Goal: Task Accomplishment & Management: Manage account settings

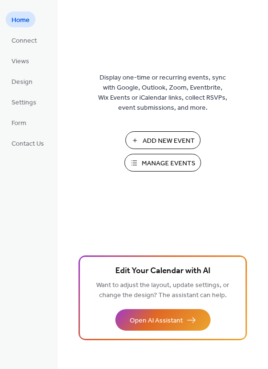
click at [172, 164] on span "Manage Events" at bounding box center [169, 164] width 54 height 10
click at [19, 127] on span "Form" at bounding box center [18, 123] width 15 height 10
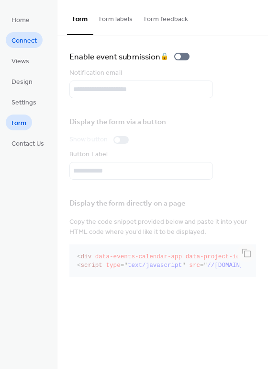
click at [25, 38] on span "Connect" at bounding box center [23, 41] width 25 height 10
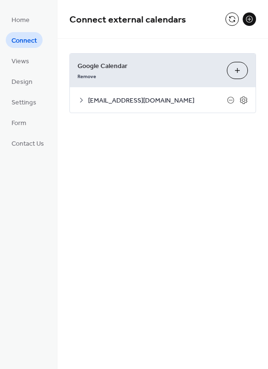
click at [251, 19] on button at bounding box center [249, 18] width 13 height 13
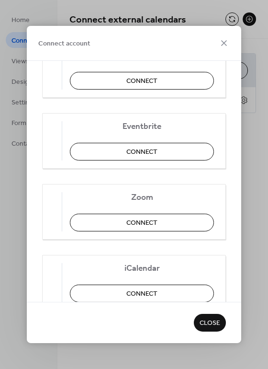
scroll to position [192, 0]
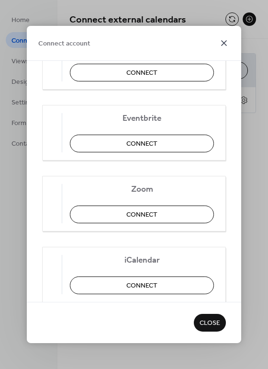
click at [226, 39] on icon at bounding box center [223, 42] width 11 height 11
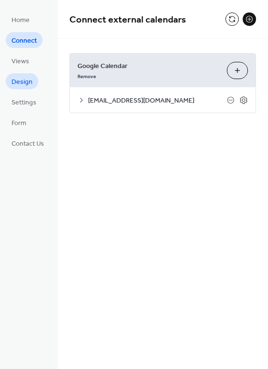
click at [17, 78] on span "Design" at bounding box center [21, 82] width 21 height 10
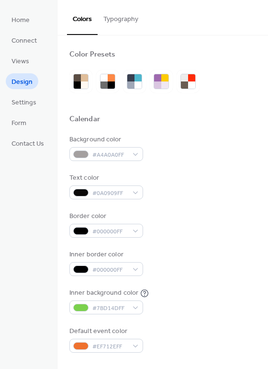
click at [111, 16] on button "Typography" at bounding box center [121, 17] width 46 height 34
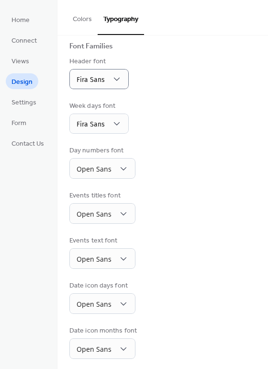
scroll to position [67, 0]
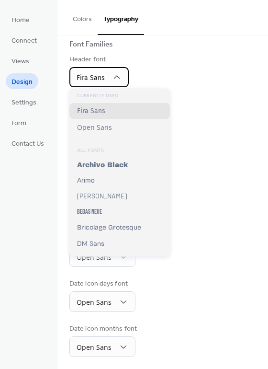
click at [105, 80] on div "Fira Sans" at bounding box center [98, 77] width 59 height 20
click at [174, 78] on div "Header font Fira Sans" at bounding box center [162, 71] width 187 height 33
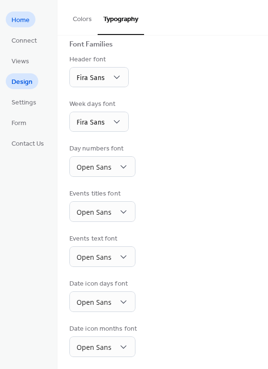
click at [24, 19] on span "Home" at bounding box center [20, 20] width 18 height 10
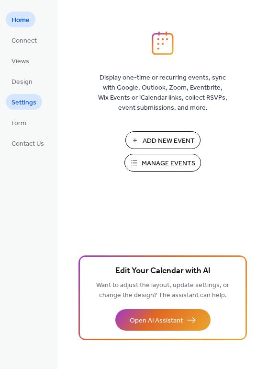
click at [22, 101] on span "Settings" at bounding box center [23, 103] width 25 height 10
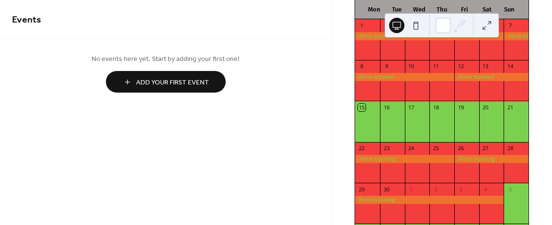
scroll to position [144, 0]
